Goal: Browse casually: Explore the website without a specific task or goal

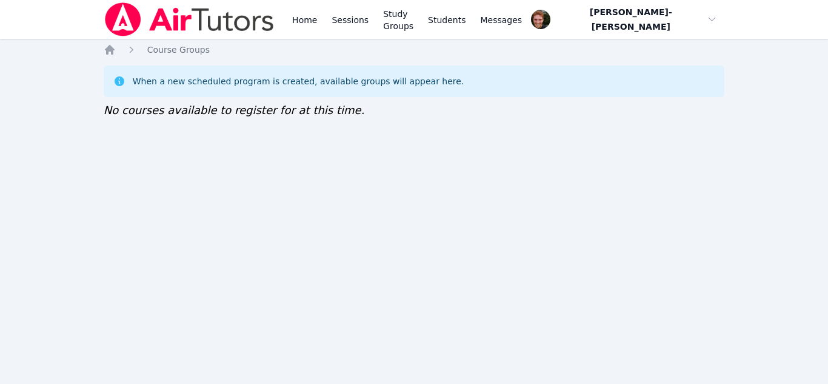
click at [575, 108] on div "When a new scheduled program is created, available groups will appear here. No …" at bounding box center [414, 91] width 621 height 53
